Goal: Obtain resource: Download file/media

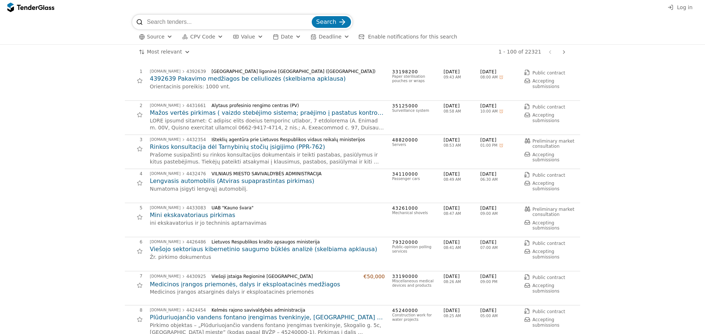
click at [267, 16] on input "search" at bounding box center [228, 22] width 163 height 15
type input "amber grid"
click at [312, 18] on button "Search" at bounding box center [331, 24] width 39 height 12
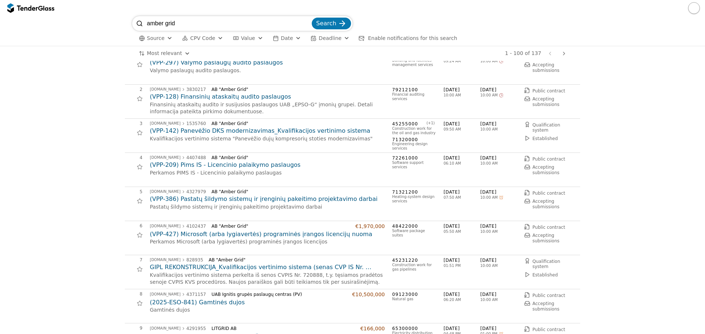
scroll to position [18, 0]
click at [243, 238] on p "Perkamos Microsoft (arba lygiavertės) programinės įrangos licencijos" at bounding box center [267, 241] width 235 height 7
click at [246, 235] on h2 "(VPP-427) Microsoft (arba lygiavertės) programinės įrangos licencijų nuoma" at bounding box center [267, 234] width 235 height 8
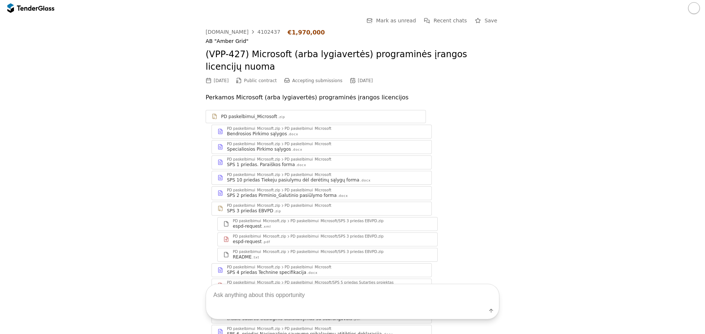
click at [343, 265] on div "PD paskelbimui_Microsoft.zip PD paskelbimui_Microsoft" at bounding box center [326, 267] width 199 height 4
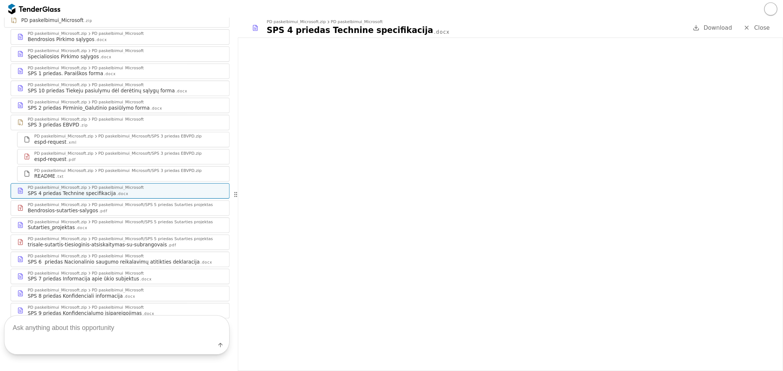
scroll to position [110, 0]
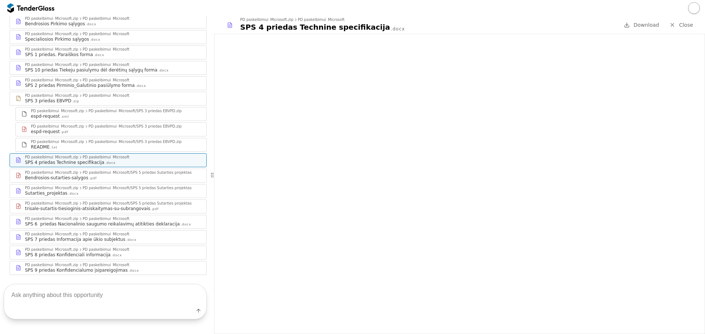
click at [99, 192] on div "Sutarties_projektas .docx" at bounding box center [113, 194] width 176 height 6
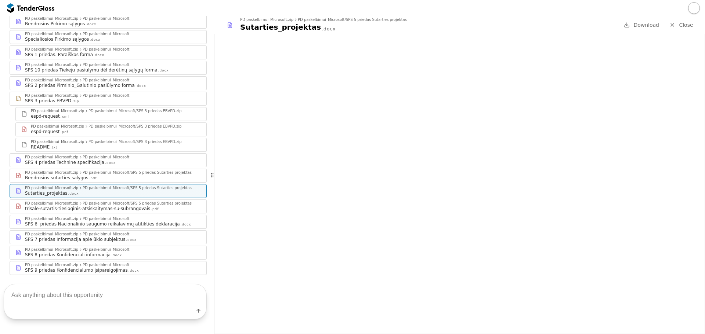
click at [104, 165] on div "SPS 4 priedas Technine specifikacija .docx" at bounding box center [113, 163] width 176 height 6
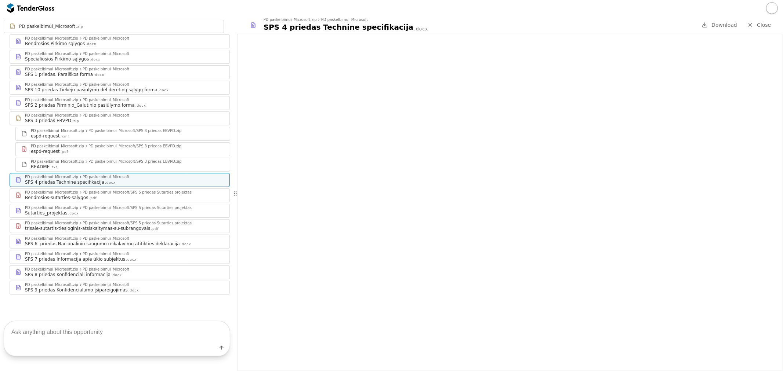
scroll to position [91, 0]
click at [118, 99] on div "PD paskelbimui_Microsoft" at bounding box center [106, 100] width 47 height 4
